Goal: Task Accomplishment & Management: Manage account settings

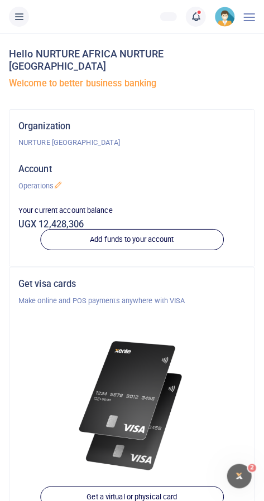
click at [186, 25] on li "Notifications 111 Transactions to act upon" at bounding box center [195, 17] width 29 height 20
click at [196, 17] on icon at bounding box center [195, 17] width 11 height 12
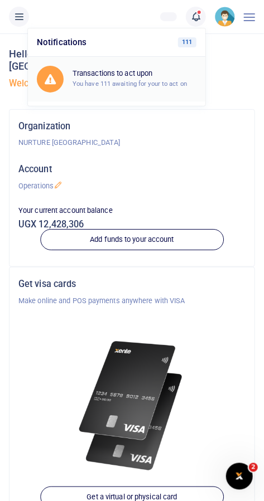
click at [111, 81] on small "You have 111 awaiting for your to act on" at bounding box center [129, 84] width 114 height 8
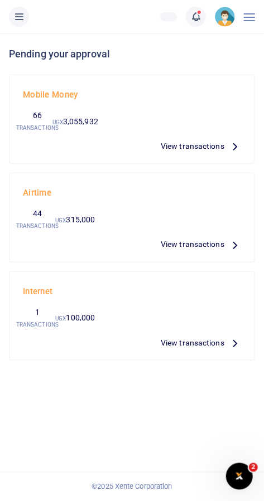
click at [192, 25] on link at bounding box center [196, 17] width 20 height 20
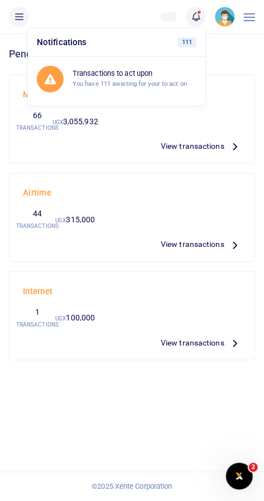
click at [96, 150] on div at bounding box center [87, 146] width 138 height 17
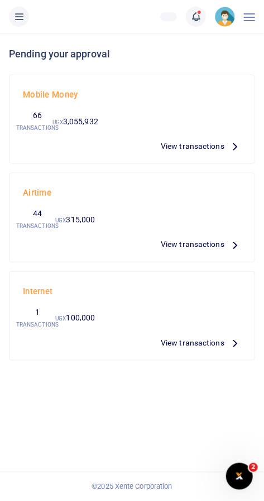
click at [23, 21] on icon at bounding box center [18, 17] width 11 height 12
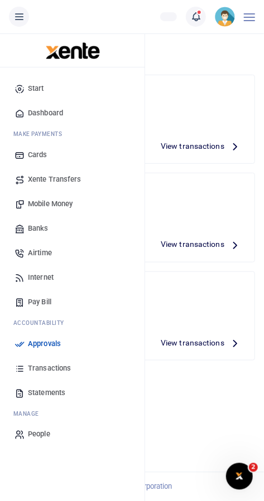
click at [226, 283] on div "Internet" at bounding box center [131, 291] width 227 height 21
click at [59, 348] on span "Approvals" at bounding box center [44, 344] width 33 height 11
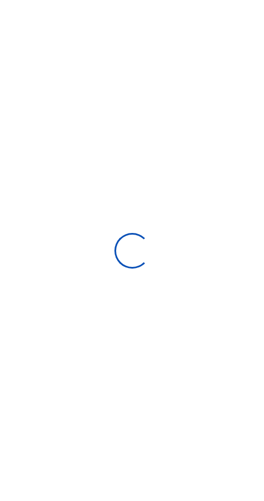
click at [196, 291] on div at bounding box center [132, 250] width 264 height 501
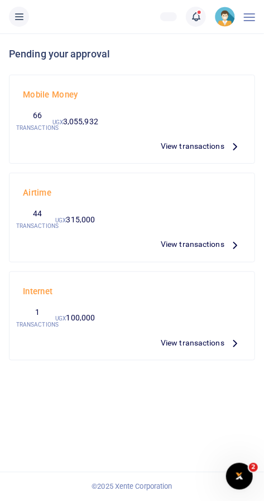
click at [189, 18] on link at bounding box center [196, 17] width 20 height 20
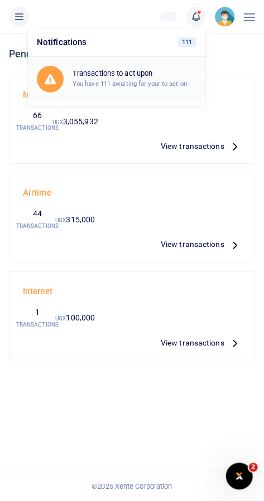
click at [97, 86] on small "You have 111 awaiting for your to act on" at bounding box center [129, 84] width 114 height 8
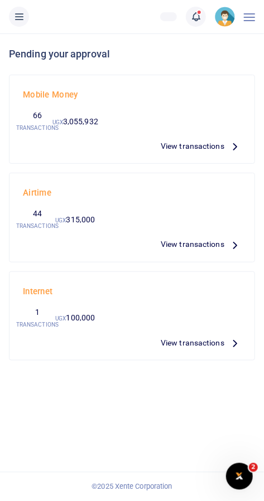
click at [190, 151] on span "View transactions" at bounding box center [193, 146] width 64 height 12
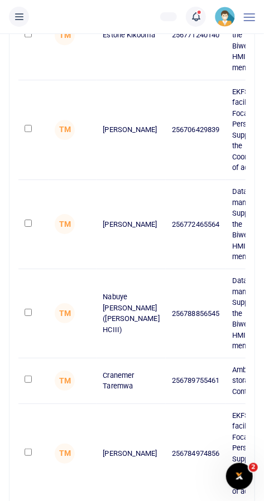
scroll to position [551, 0]
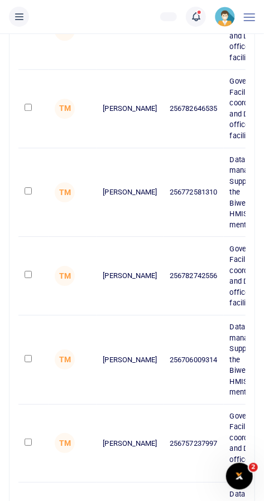
scroll to position [562, 0]
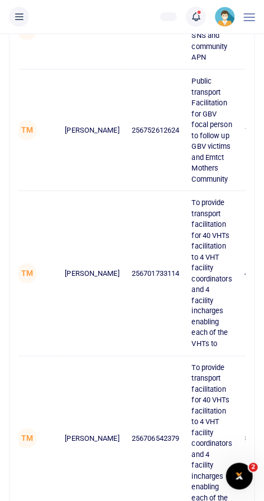
scroll to position [0, 45]
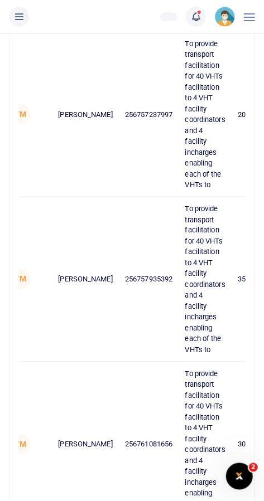
scroll to position [0, 0]
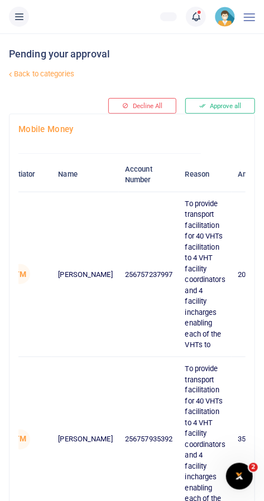
click at [42, 76] on link "Back to categories" at bounding box center [88, 74] width 164 height 19
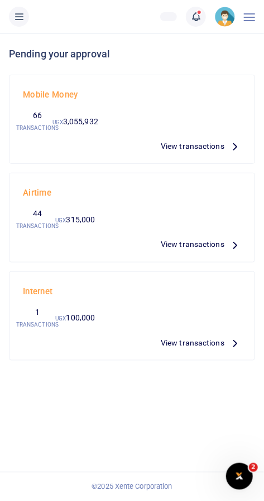
click at [246, 16] on div at bounding box center [249, 16] width 11 height 33
click at [12, 16] on button at bounding box center [19, 17] width 20 height 20
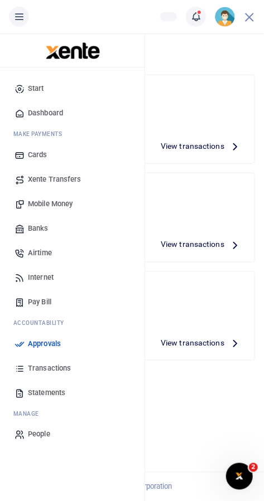
click at [170, 103] on div "Mobile Money" at bounding box center [131, 94] width 227 height 21
click at [185, 144] on span "View transactions" at bounding box center [193, 146] width 64 height 12
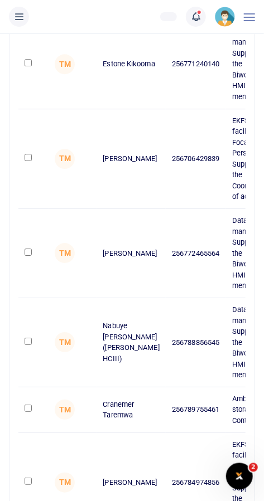
scroll to position [551, 0]
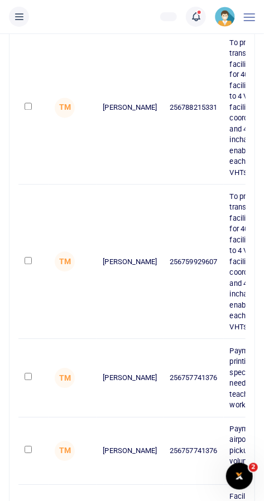
scroll to position [478, 0]
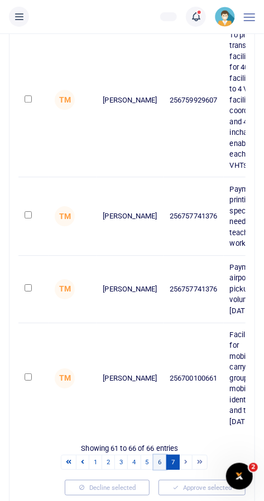
click at [158, 459] on link "6" at bounding box center [159, 462] width 13 height 15
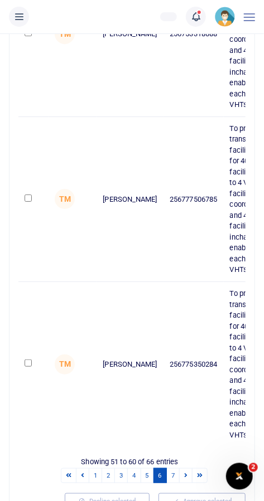
scroll to position [1410, 0]
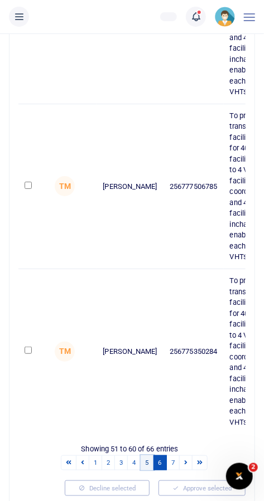
click at [146, 464] on link "5" at bounding box center [147, 463] width 13 height 15
click at [134, 460] on link "4" at bounding box center [133, 463] width 13 height 15
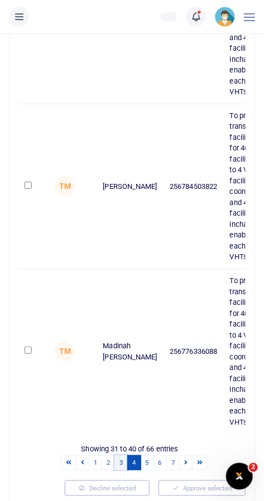
click at [121, 460] on link "3" at bounding box center [120, 463] width 13 height 15
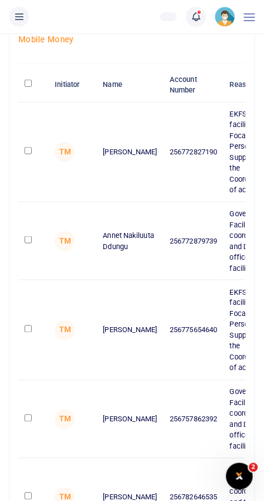
scroll to position [0, 0]
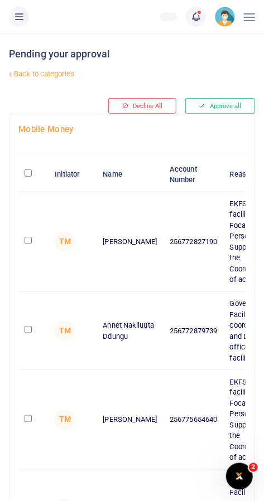
click at [246, 17] on span at bounding box center [249, 17] width 11 height 1
click at [32, 69] on link "Back to categories" at bounding box center [88, 74] width 164 height 19
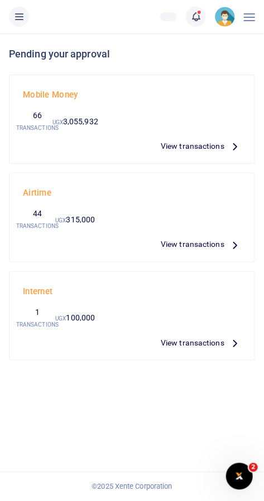
click at [83, 132] on div "UGX 3,055,932" at bounding box center [75, 121] width 38 height 32
click at [204, 148] on span "View transactions" at bounding box center [193, 146] width 64 height 12
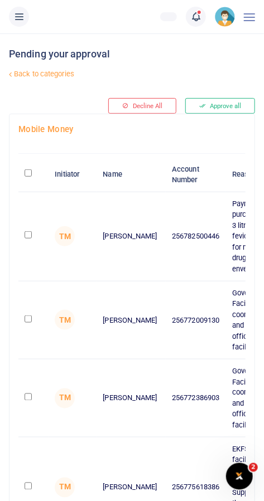
click at [245, 17] on span at bounding box center [249, 17] width 11 height 1
click at [65, 78] on link "Back to categories" at bounding box center [88, 74] width 164 height 19
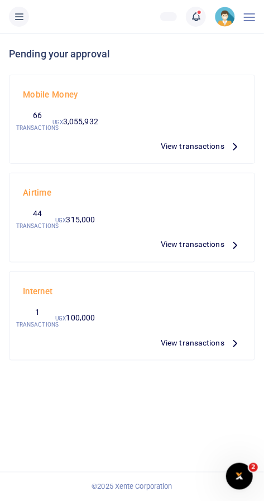
click at [220, 142] on span "View transactions" at bounding box center [193, 146] width 64 height 12
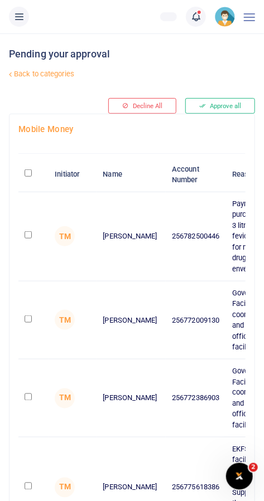
click at [244, 17] on span at bounding box center [249, 17] width 11 height 1
click at [20, 24] on button at bounding box center [19, 17] width 20 height 20
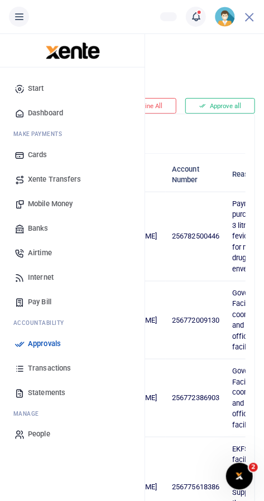
click at [207, 68] on div "Pending your approval Back to categories Decline All Approve all" at bounding box center [131, 73] width 255 height 80
click at [204, 69] on div "Pending your approval Back to categories Decline All Approve all" at bounding box center [131, 73] width 255 height 80
click at [187, 283] on td "256772009130" at bounding box center [196, 321] width 60 height 78
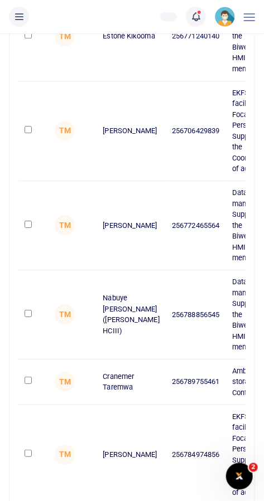
scroll to position [551, 0]
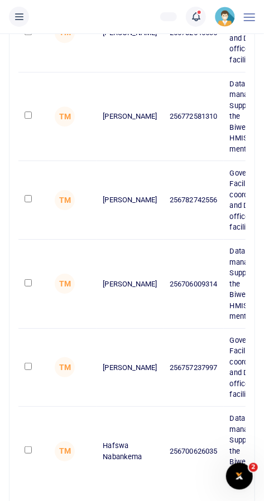
scroll to position [562, 0]
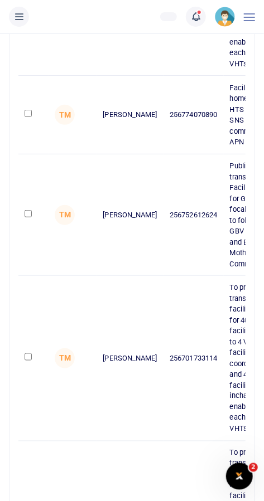
scroll to position [855, 0]
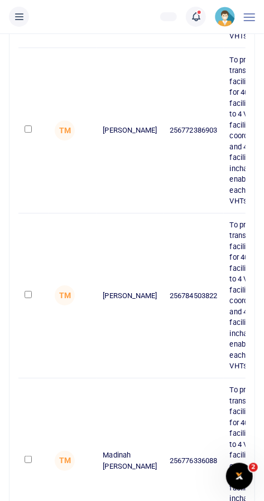
scroll to position [1410, 0]
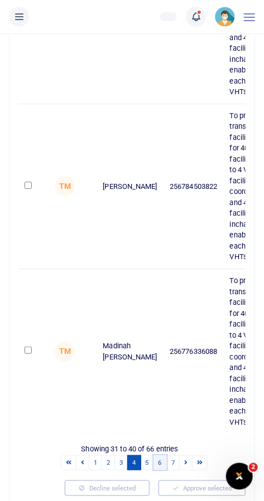
click at [159, 460] on link "6" at bounding box center [159, 463] width 13 height 15
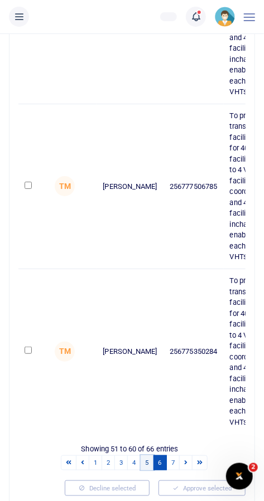
click at [148, 457] on link "5" at bounding box center [147, 463] width 13 height 15
click at [172, 460] on link "7" at bounding box center [172, 463] width 13 height 15
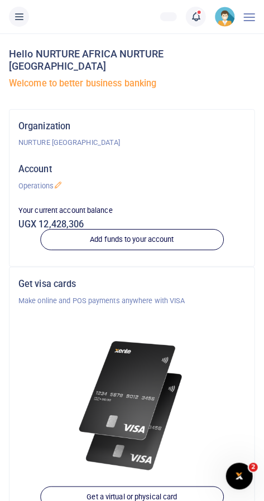
click at [190, 11] on icon at bounding box center [195, 17] width 11 height 12
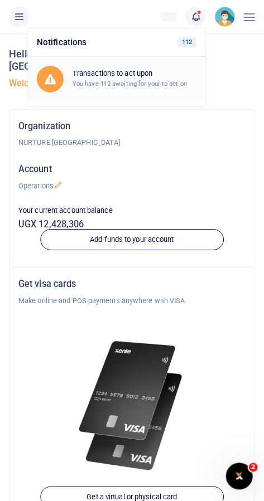
click at [119, 74] on h6 "Transactions to act upon" at bounding box center [134, 73] width 124 height 9
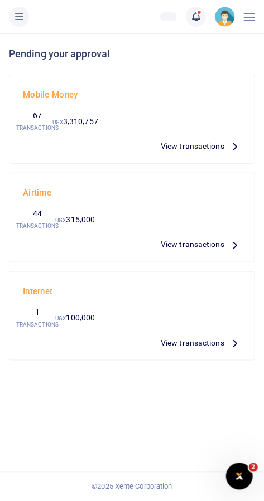
click at [202, 142] on span "View transactions" at bounding box center [193, 146] width 64 height 12
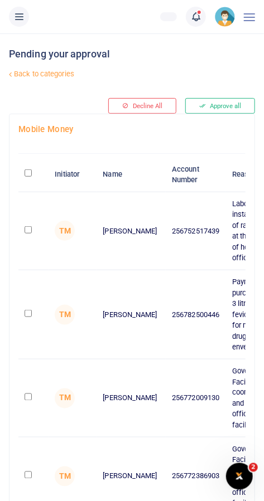
click at [43, 231] on td at bounding box center [33, 231] width 30 height 78
click at [31, 226] on input "checkbox" at bounding box center [28, 229] width 7 height 7
checkbox input "true"
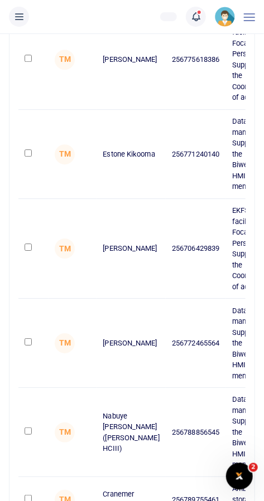
scroll to position [540, 0]
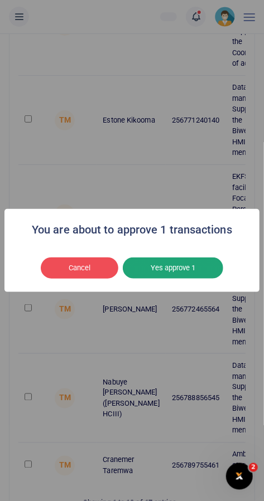
click at [209, 279] on button "Yes approve 1" at bounding box center [173, 268] width 100 height 21
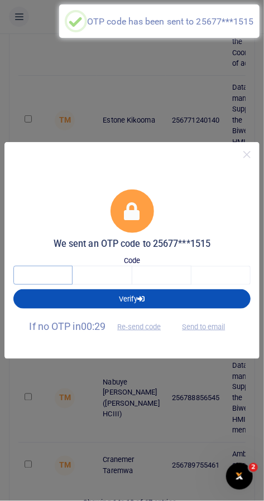
click at [50, 285] on input "text" at bounding box center [42, 275] width 59 height 19
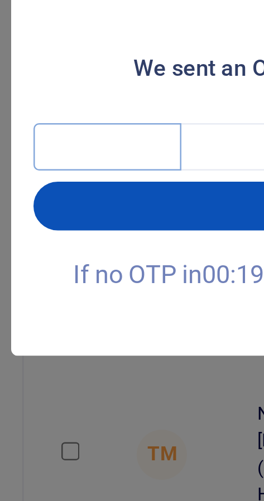
type input "8"
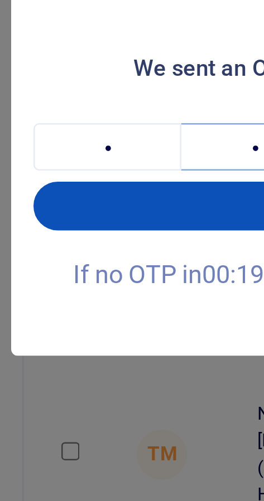
type input "8"
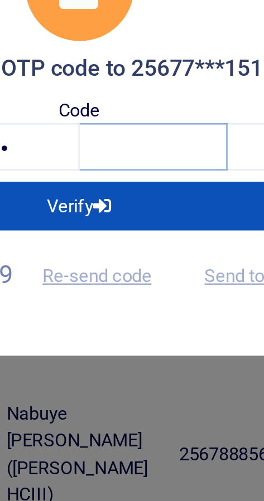
type input "4"
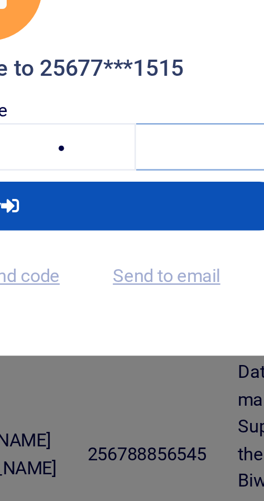
type input "5"
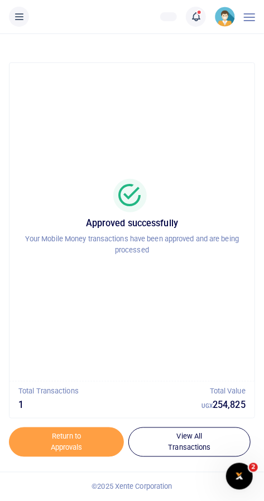
click at [187, 19] on link at bounding box center [196, 17] width 20 height 20
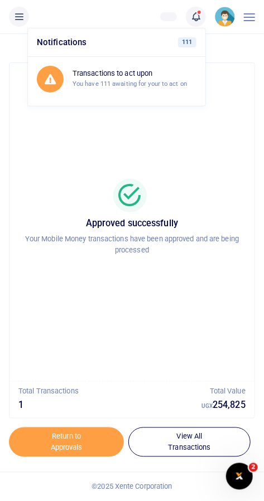
click at [194, 324] on div "Approved successfully Your Mobile Money transactions have been approved and are…" at bounding box center [132, 222] width 218 height 301
